Goal: Information Seeking & Learning: Learn about a topic

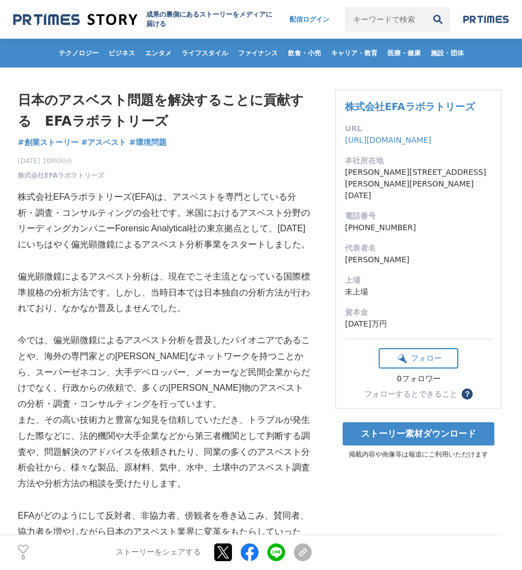
click at [163, 229] on p "株式会社EFAラボラトリーズ(EFA)は、アスベストを専門としている分析・調査・コンサルティングの会社です。米国におけるアスベスト分野のリーディングカンパニー…" at bounding box center [165, 221] width 294 height 64
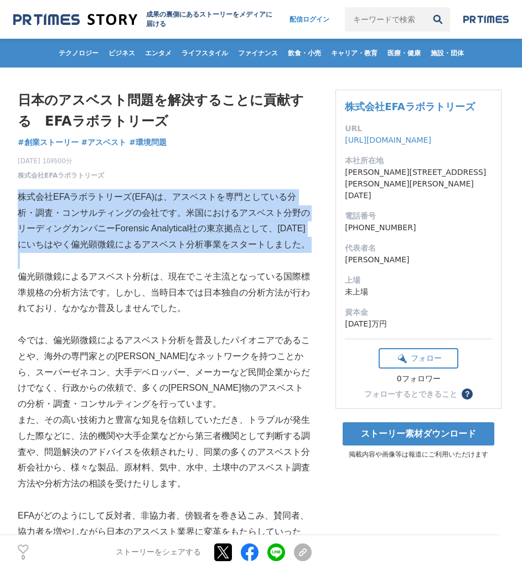
drag, startPoint x: 0, startPoint y: 0, endPoint x: 163, endPoint y: 229, distance: 280.9
click at [163, 229] on p "株式会社EFAラボラトリーズ(EFA)は、アスベストを専門としている分析・調査・コンサルティングの会社です。米国におけるアスベスト分野のリーディングカンパニー…" at bounding box center [165, 221] width 294 height 64
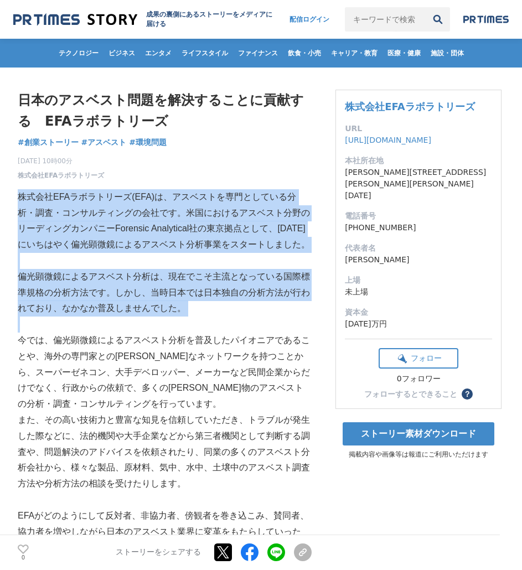
drag, startPoint x: 163, startPoint y: 229, endPoint x: 149, endPoint y: 285, distance: 57.6
click at [149, 285] on p "偏光顕微鏡によるアスベスト分析は、現在でこそ主流となっている国際標準規格の分析方法です。しかし、当時日本では日本独自の分析方法が行われており、なかなか普及しま…" at bounding box center [165, 293] width 294 height 48
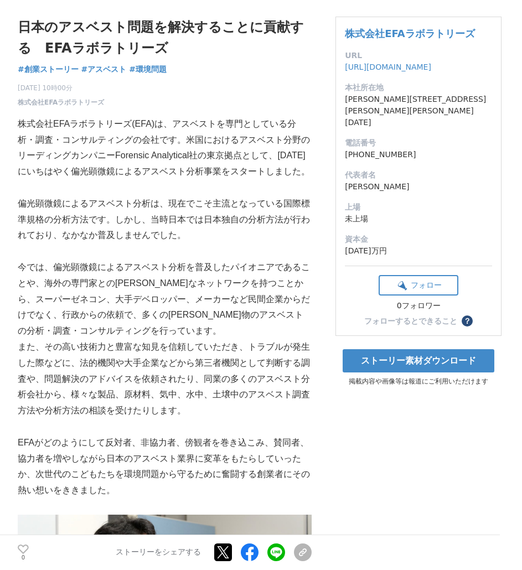
scroll to position [77, 0]
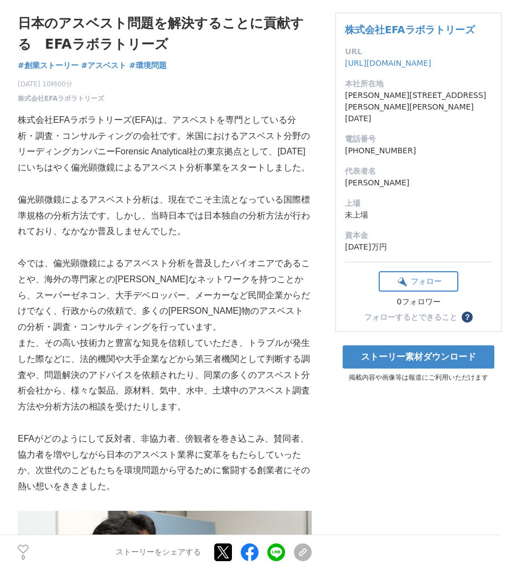
click at [233, 279] on p "今では、偏光顕微鏡によるアスベスト分析を普及したパイオニアであることや、海外の専門家との[PERSON_NAME]なネットワークを持つことから、スーパーゼネコ…" at bounding box center [165, 296] width 294 height 80
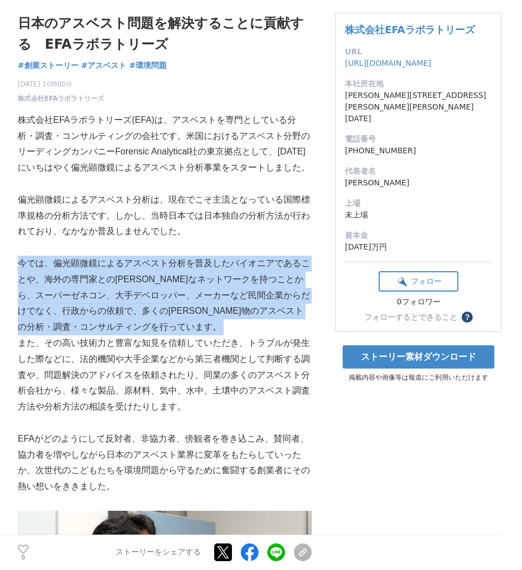
click at [233, 279] on p "今では、偏光顕微鏡によるアスベスト分析を普及したパイオニアであることや、海外の専門家との[PERSON_NAME]なネットワークを持つことから、スーパーゼネコ…" at bounding box center [165, 296] width 294 height 80
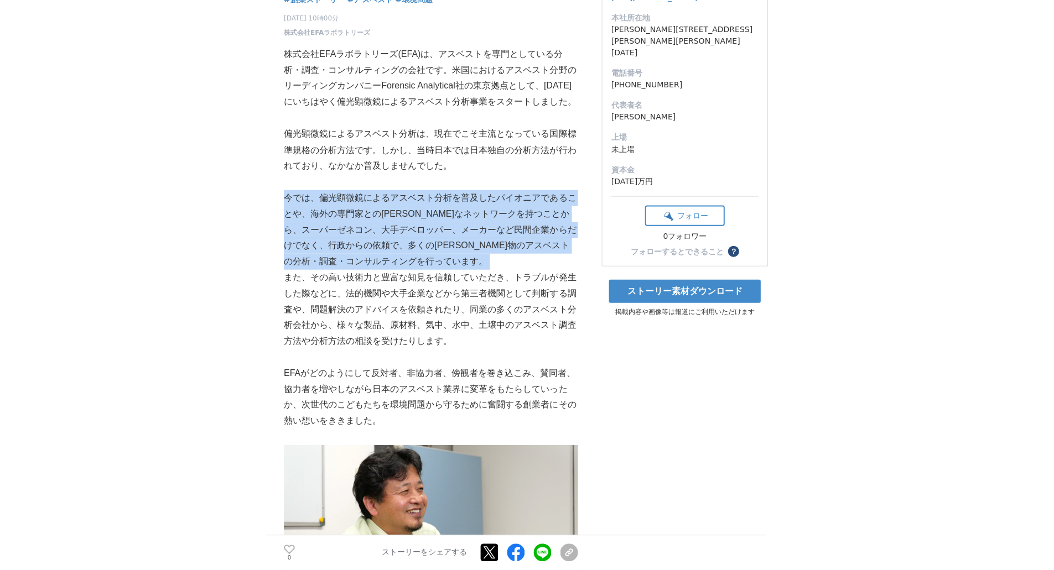
scroll to position [143, 0]
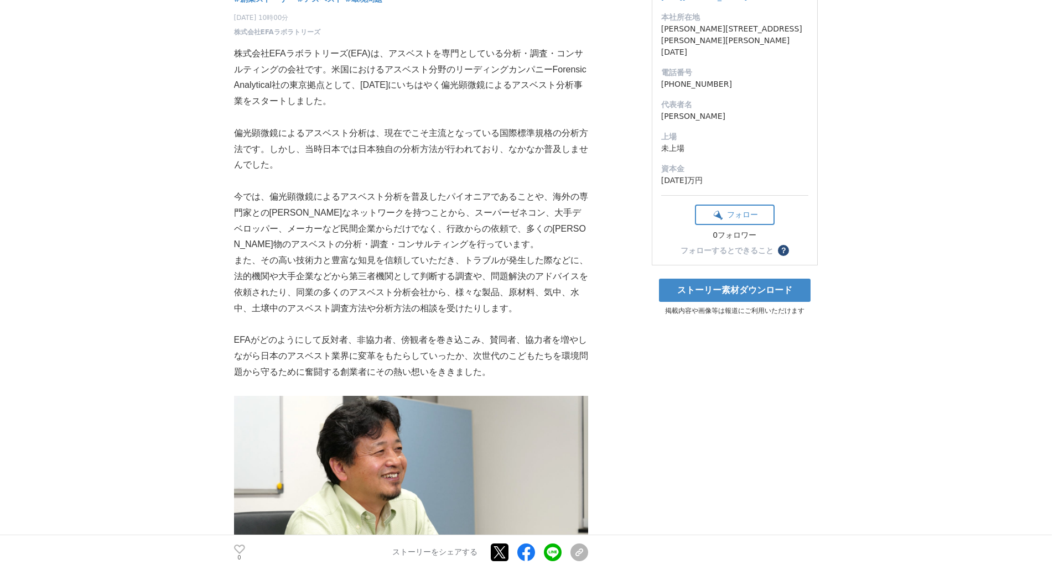
click at [352, 194] on p "今では、偏光顕微鏡によるアスベスト分析を普及したパイオニアであることや、海外の専門家との[PERSON_NAME]なネットワークを持つことから、スーパーゼネコ…" at bounding box center [411, 221] width 354 height 64
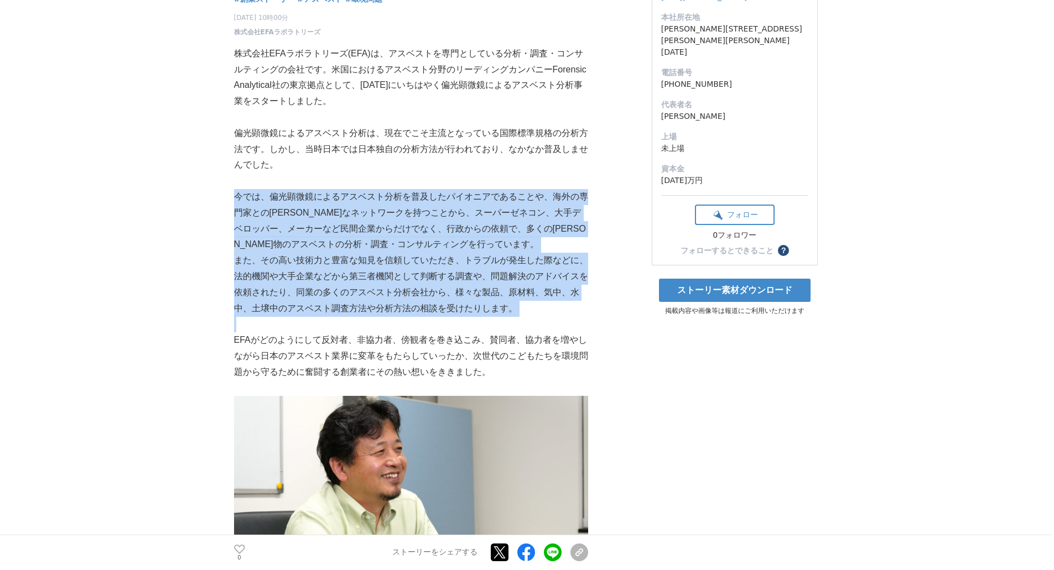
drag, startPoint x: 352, startPoint y: 194, endPoint x: 337, endPoint y: 287, distance: 94.1
click at [337, 287] on p "また、その高い技術力と豊富な知見を信頼していただき、トラブルが発生した際などに、法的機関や大手企業などから第三者機関として判断する調査や、問題解決のアドバイス…" at bounding box center [411, 285] width 354 height 64
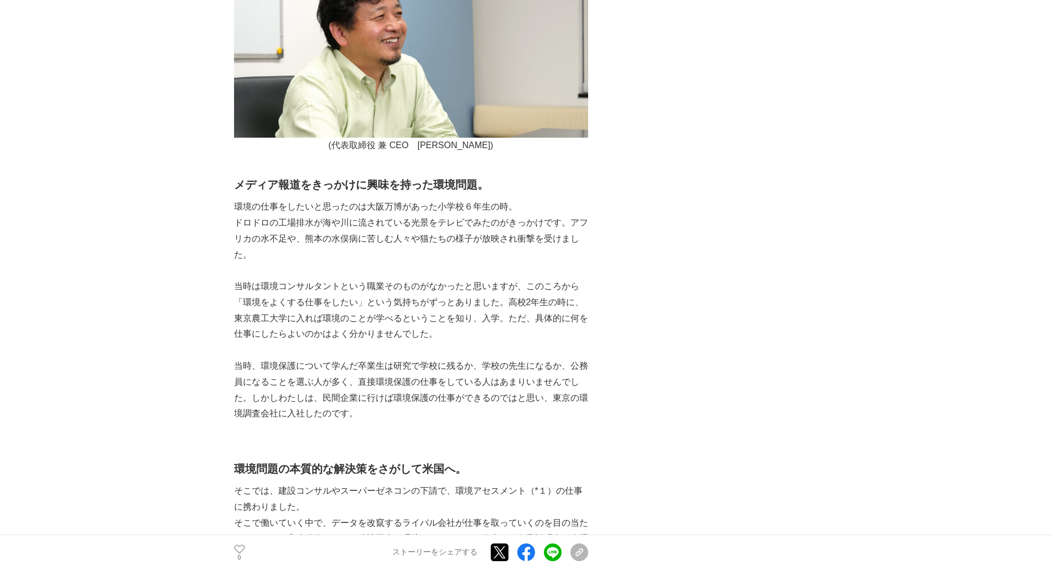
scroll to position [579, 0]
click at [315, 307] on p "当時は環境コンサルタントという職業そのものがなかったと思いますが、このころから「環境をよくする仕事をしたい」という気持ちがずっとありました。高校2年生の時に、…" at bounding box center [411, 310] width 354 height 64
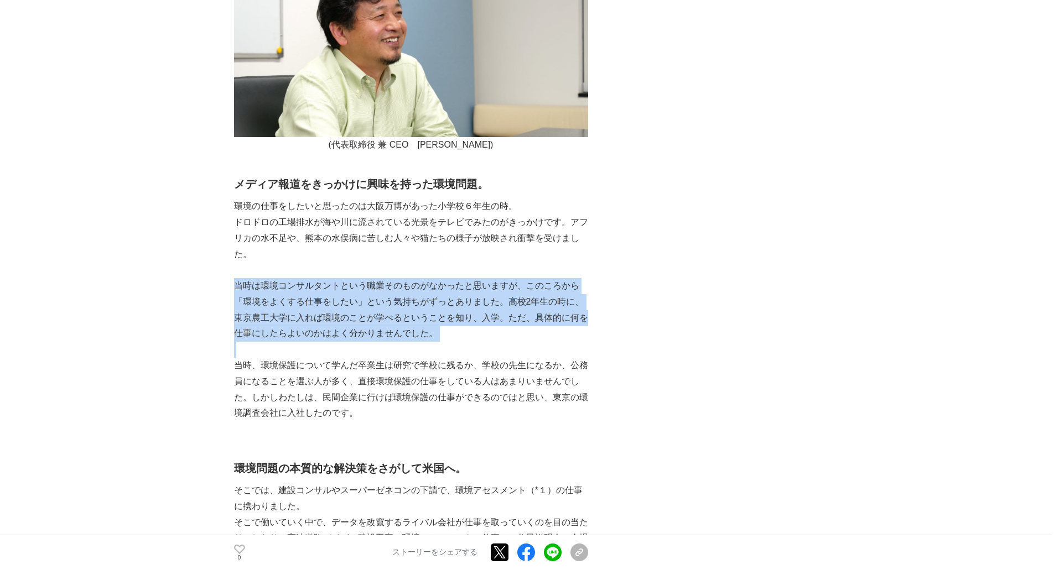
click at [315, 307] on p "当時は環境コンサルタントという職業そのものがなかったと思いますが、このころから「環境をよくする仕事をしたい」という気持ちがずっとありました。高校2年生の時に、…" at bounding box center [411, 310] width 354 height 64
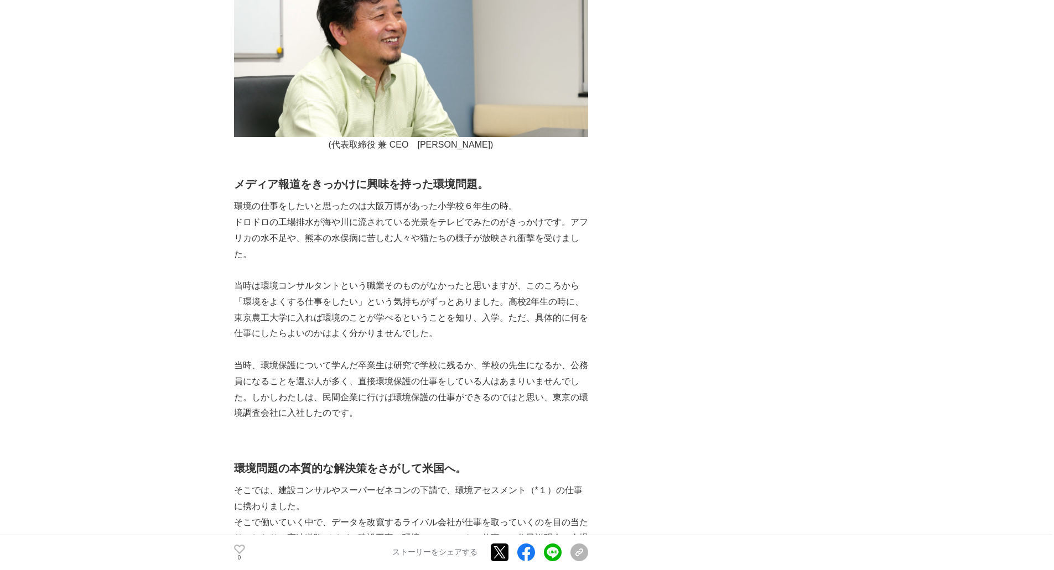
click at [298, 382] on p "当時、環境保護について学んだ卒業生は研究で学校に残るか、学校の先生になるか、公務員になることを選ぶ人が多く、直接環境保護の仕事をしている人はあまりいませんでし…" at bounding box center [411, 390] width 354 height 64
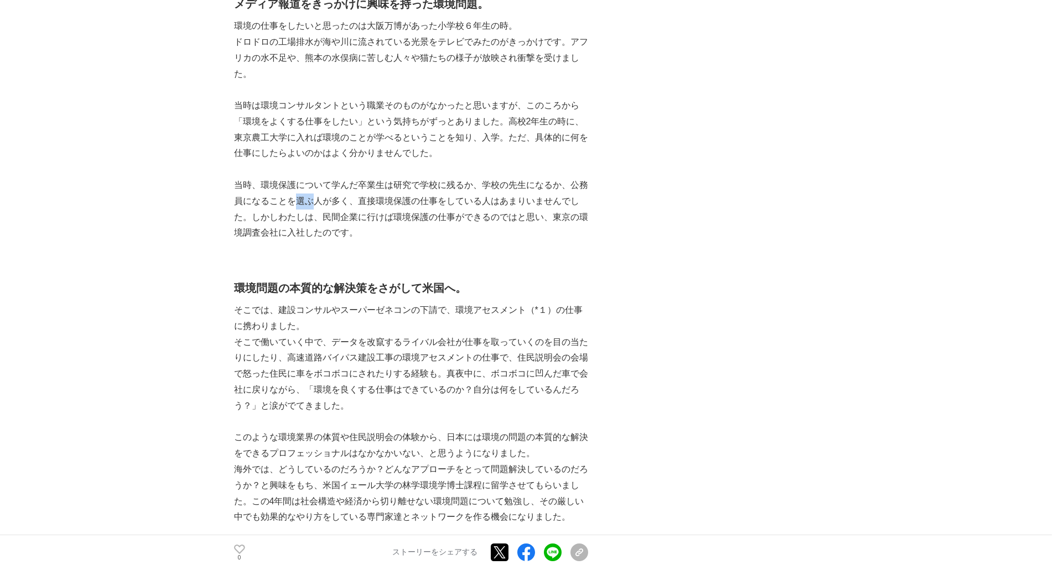
scroll to position [765, 0]
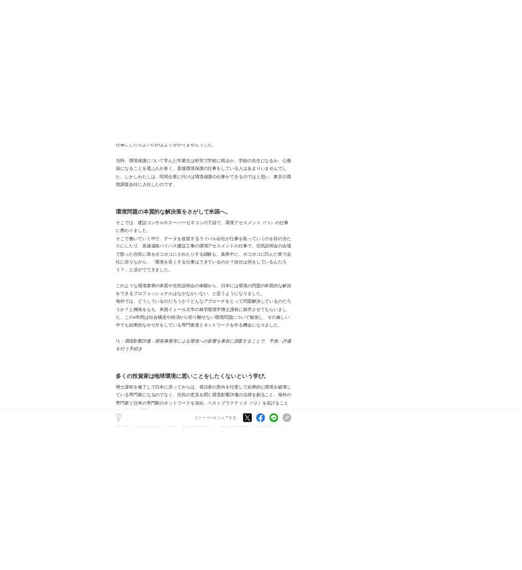
scroll to position [913, 0]
